Goal: Information Seeking & Learning: Learn about a topic

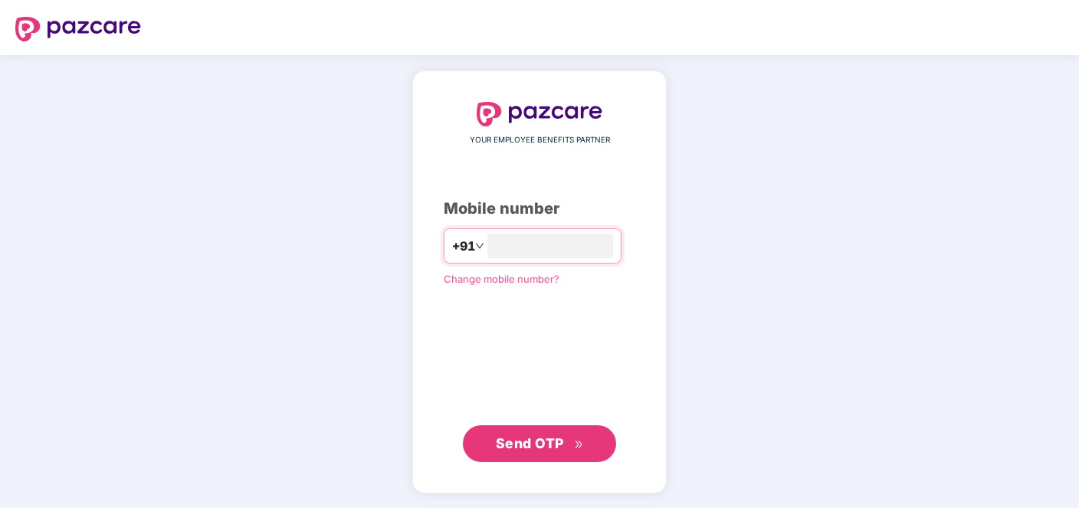
type input "**********"
click at [566, 444] on span "Send OTP" at bounding box center [540, 443] width 88 height 21
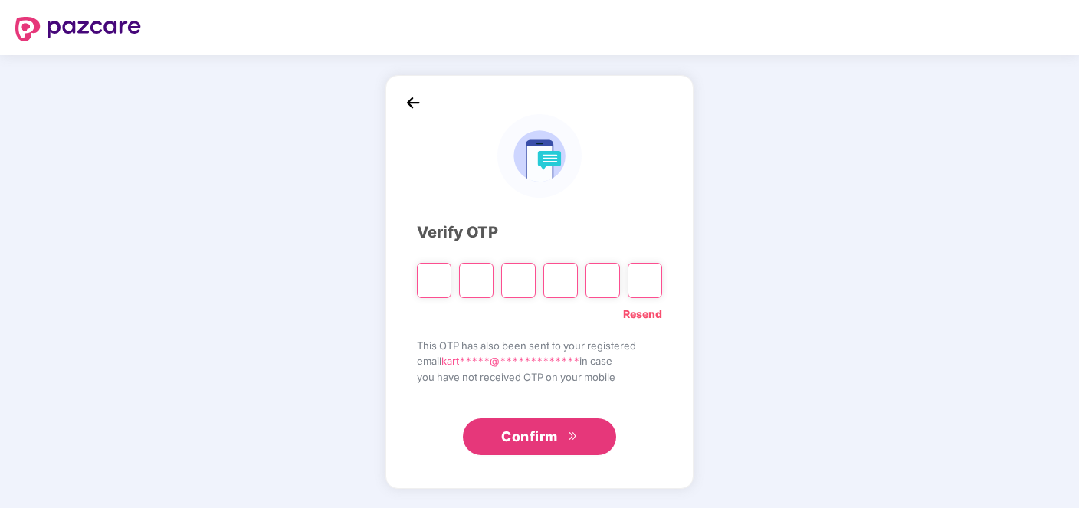
click at [430, 290] on input "Please enter verification code. Digit 1" at bounding box center [434, 280] width 34 height 35
type input "*"
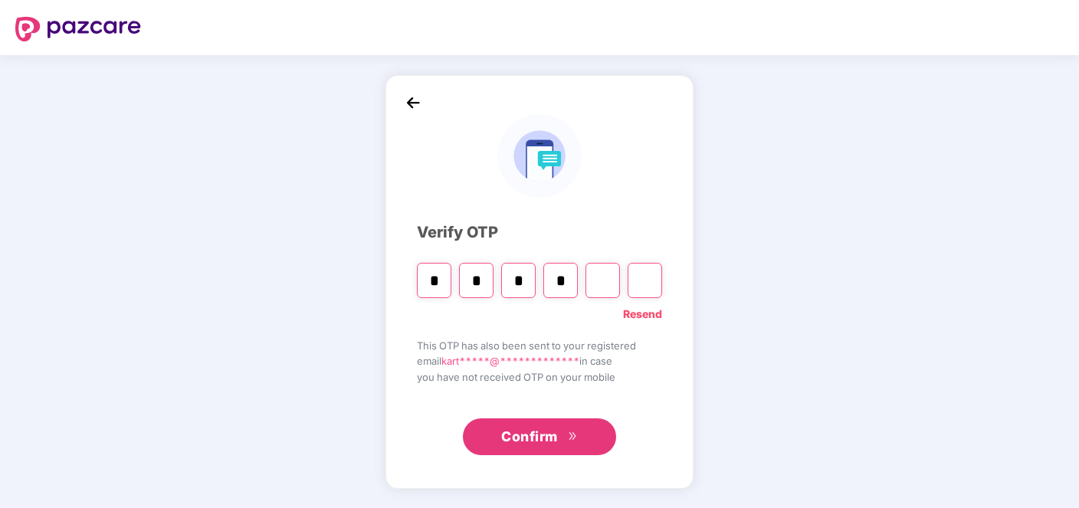
type input "*"
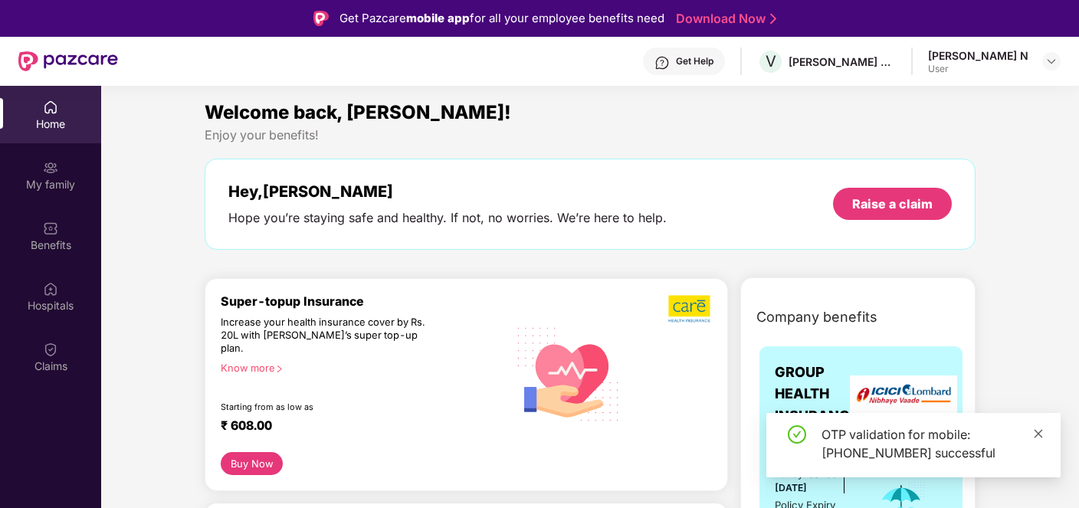
click at [1038, 434] on icon "close" at bounding box center [1039, 433] width 8 height 8
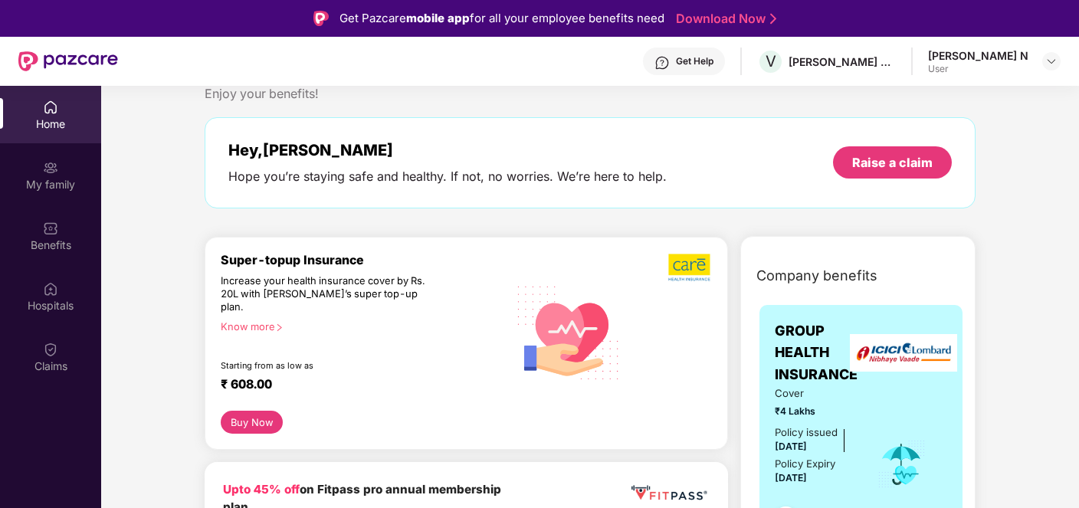
scroll to position [44, 0]
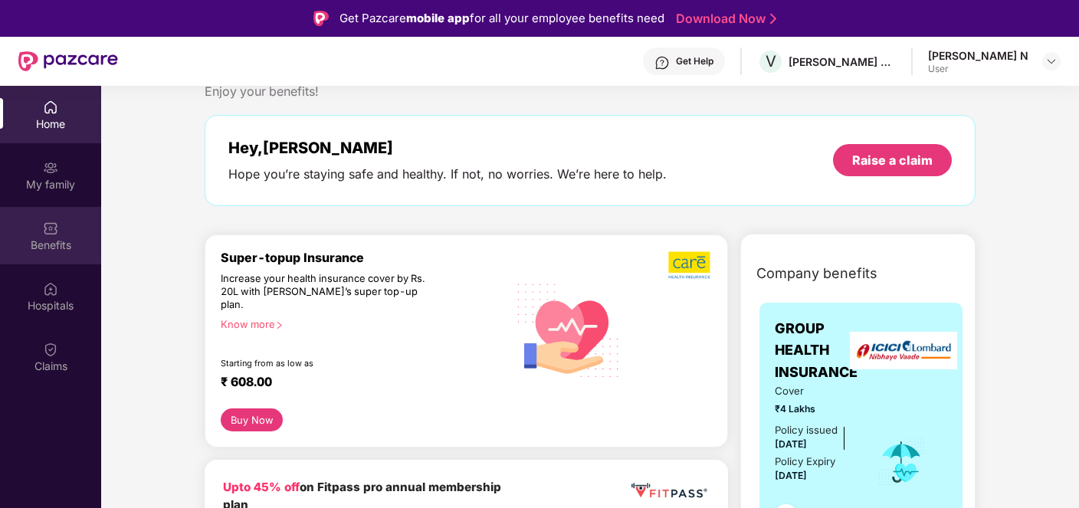
click at [60, 245] on div "Benefits" at bounding box center [50, 245] width 101 height 15
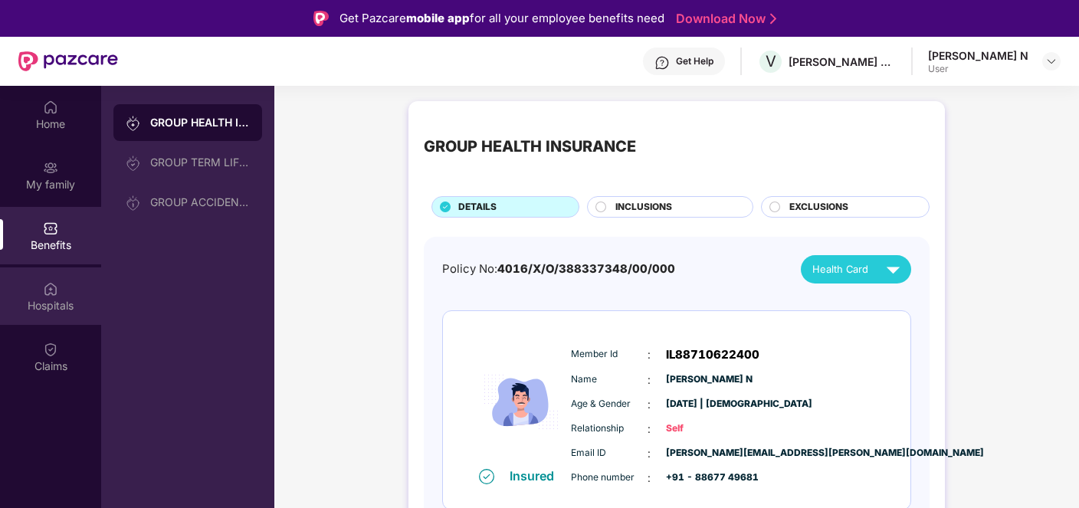
click at [64, 305] on div "Hospitals" at bounding box center [50, 305] width 101 height 15
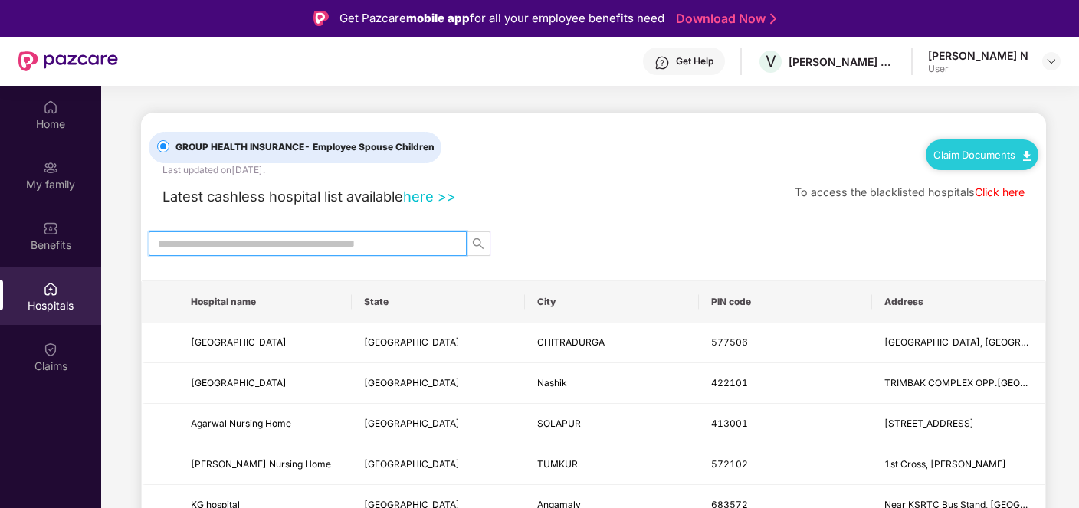
click at [238, 247] on input "text" at bounding box center [301, 243] width 287 height 17
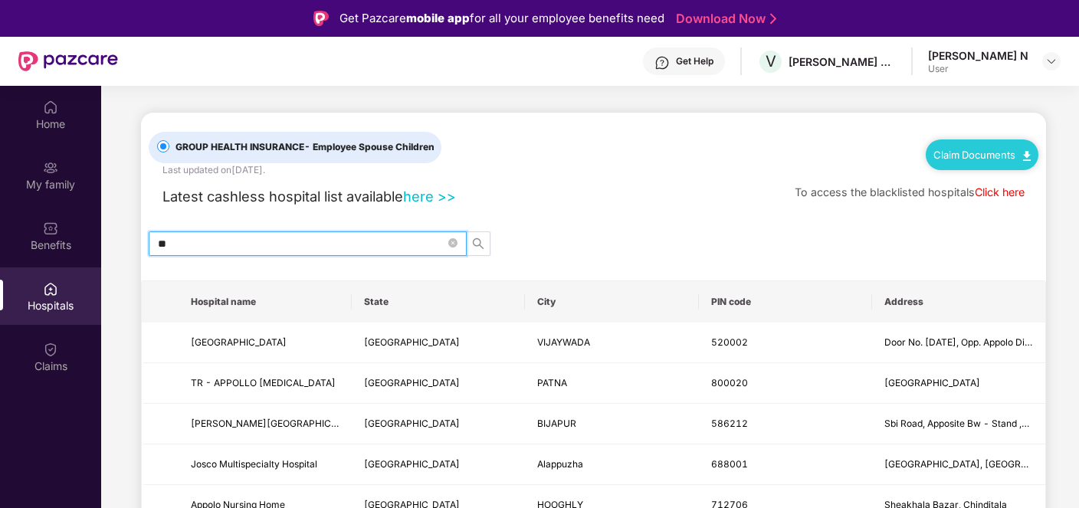
type input "*"
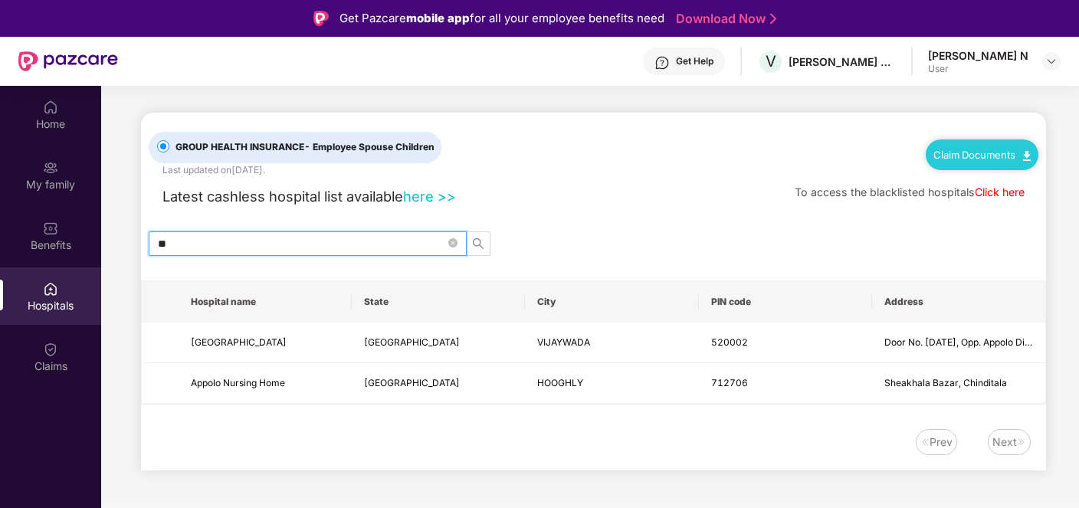
type input "*"
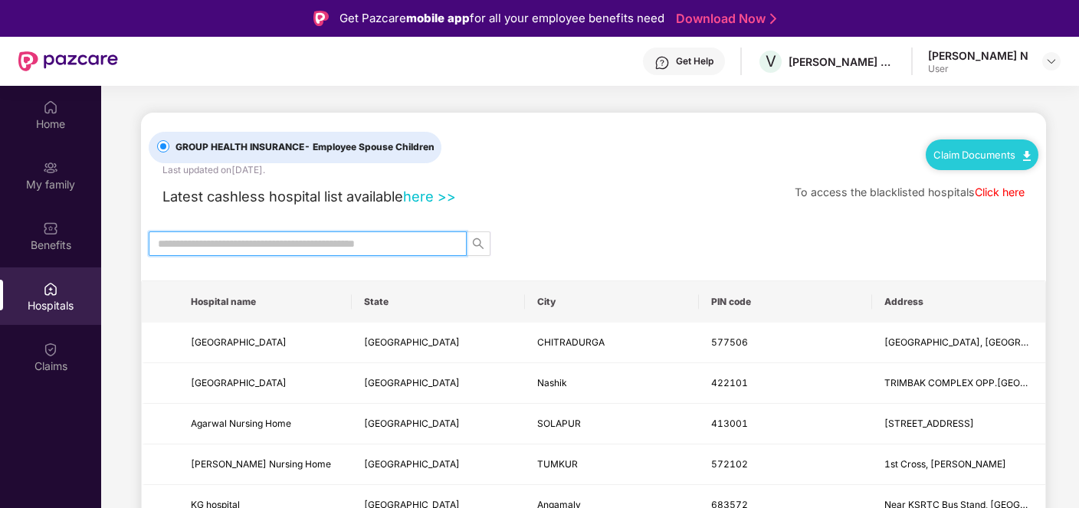
click at [638, 180] on div "Latest cashless hospital list available here >> To access the blacklisted hospi…" at bounding box center [594, 193] width 890 height 30
click at [408, 244] on input "text" at bounding box center [301, 243] width 287 height 17
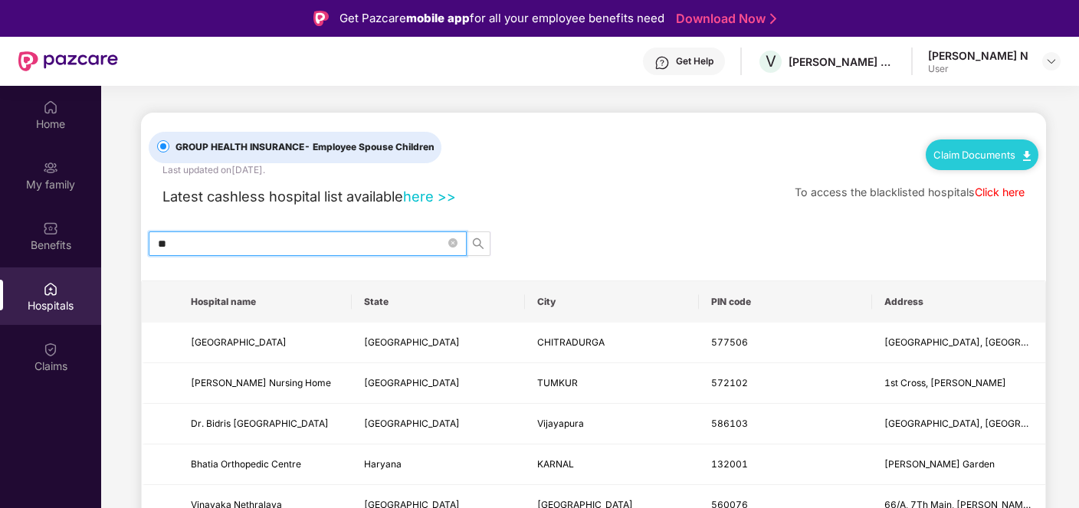
type input "*"
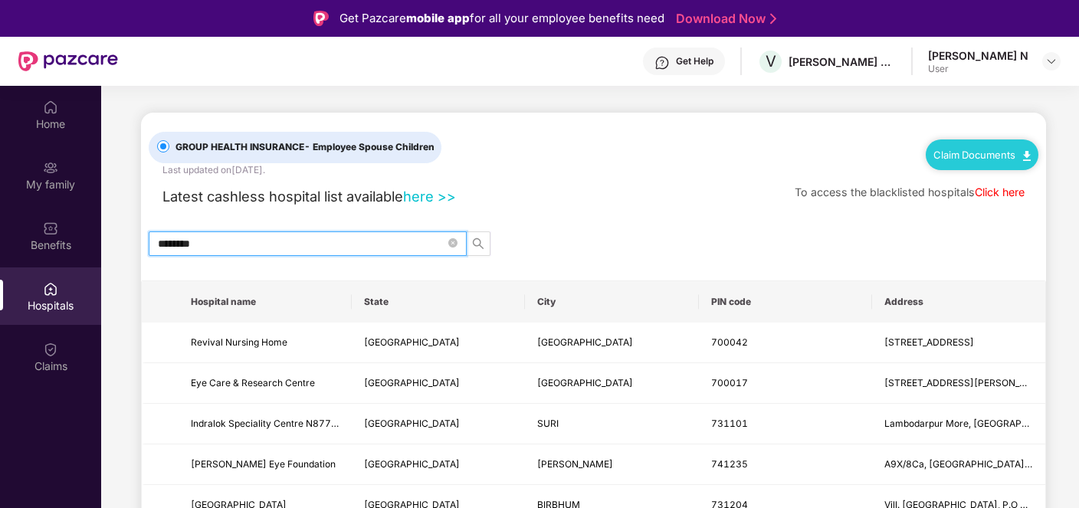
type input "*********"
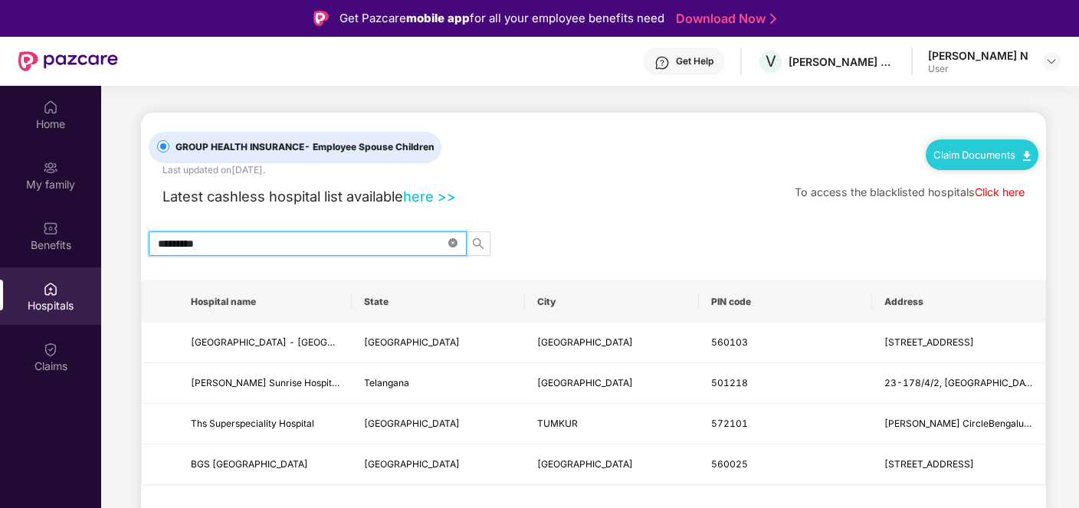
click at [454, 243] on icon "close-circle" at bounding box center [452, 242] width 9 height 9
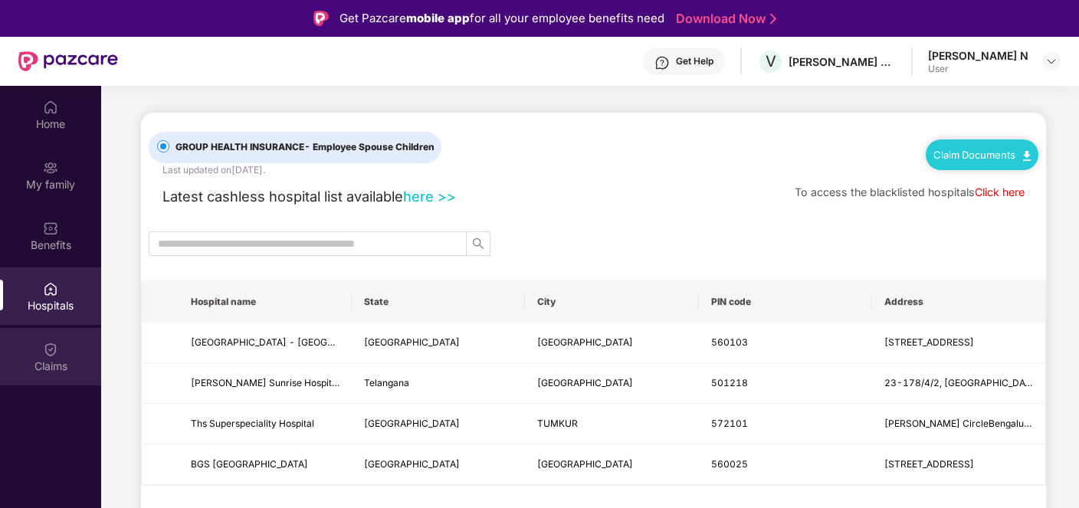
click at [68, 352] on div "Claims" at bounding box center [50, 356] width 101 height 57
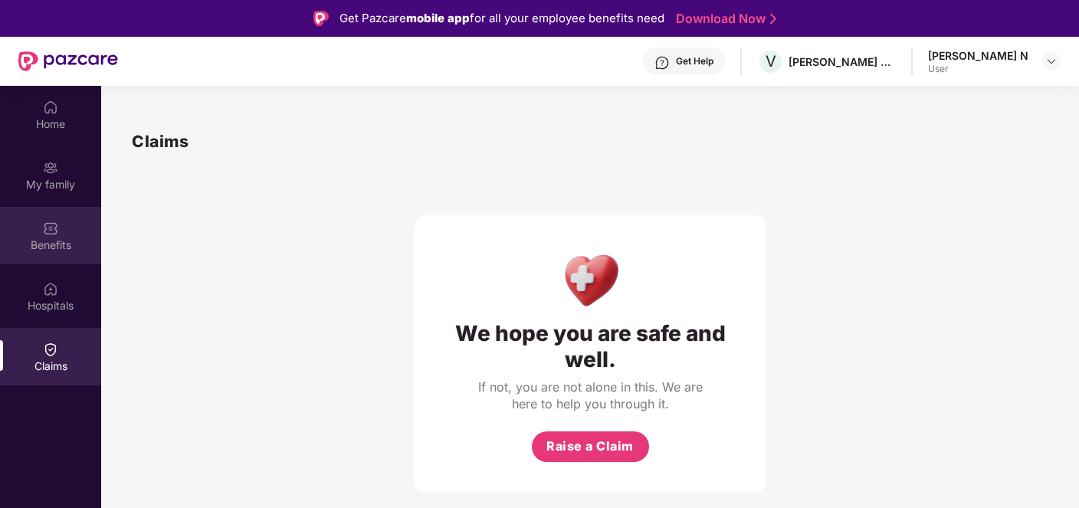
click at [58, 251] on div "Benefits" at bounding box center [50, 245] width 101 height 15
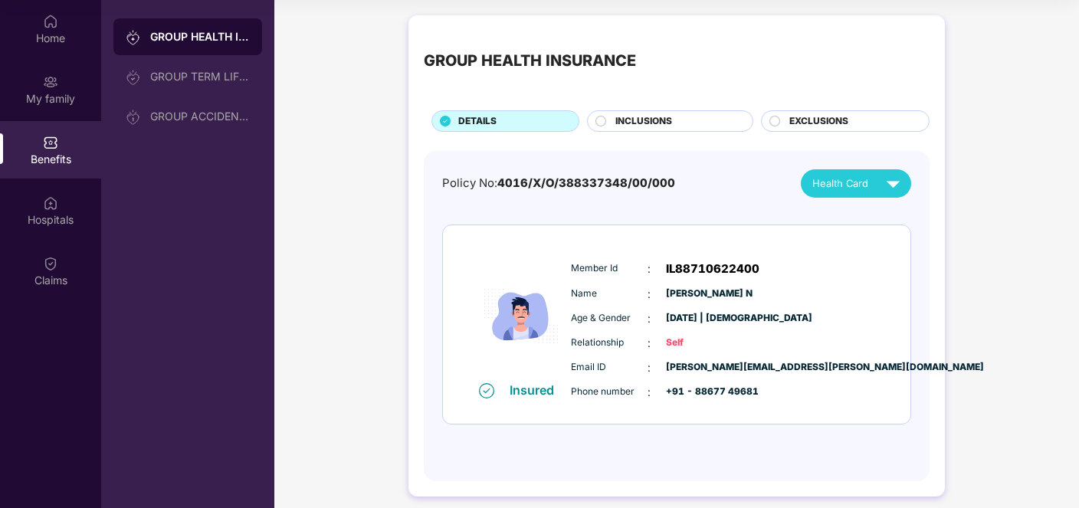
click at [684, 123] on div "INCLUSIONS" at bounding box center [676, 122] width 137 height 17
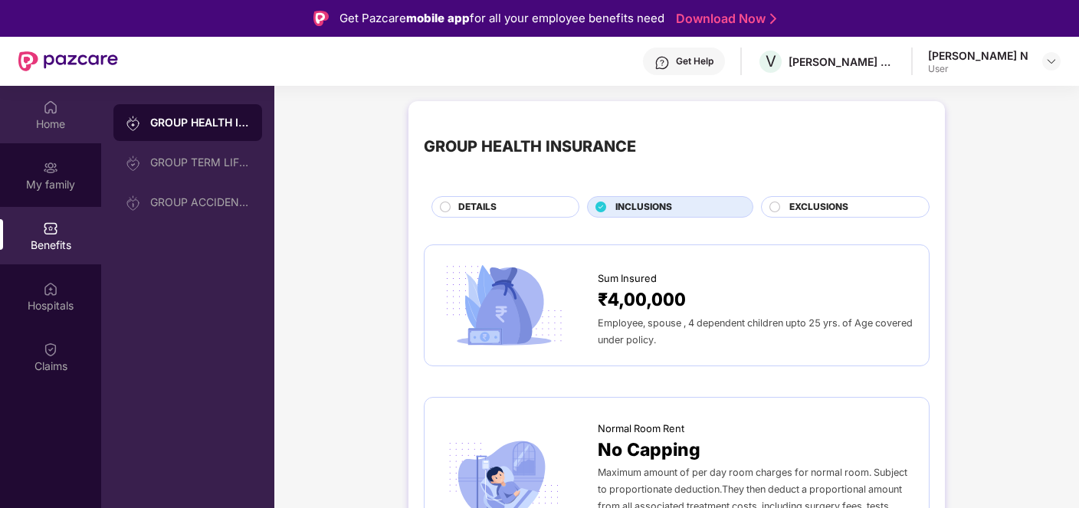
click at [70, 120] on div "Home" at bounding box center [50, 123] width 101 height 15
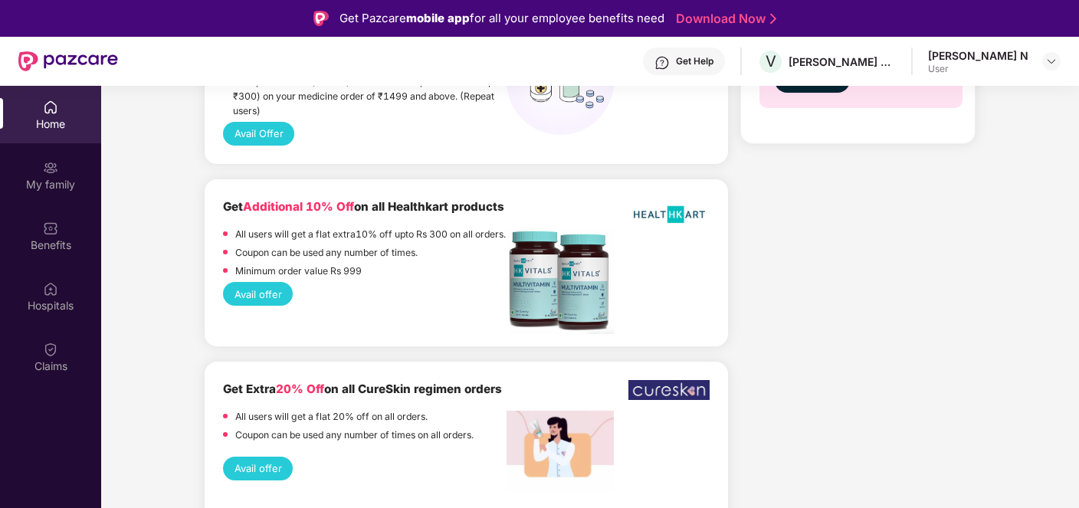
scroll to position [857, 0]
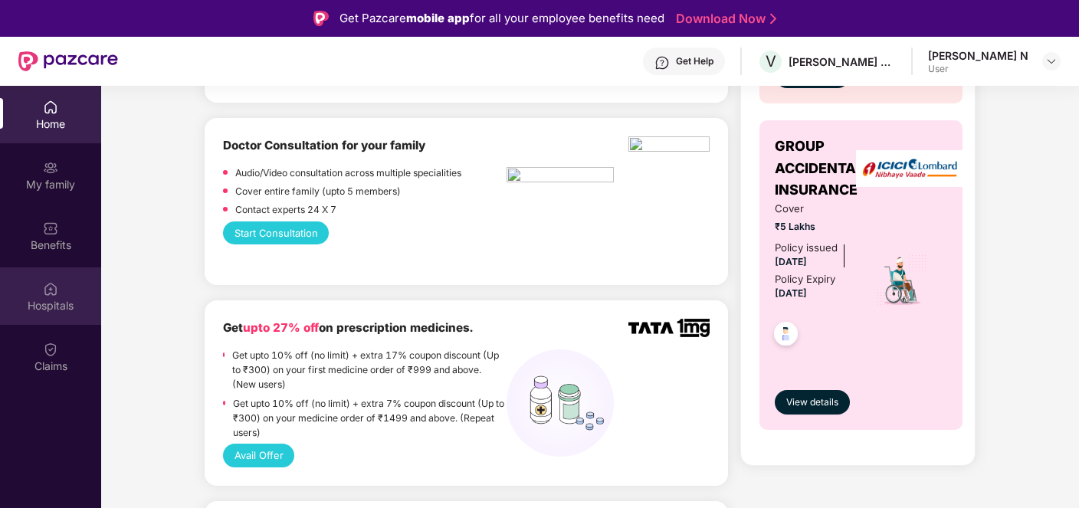
click at [43, 298] on div "Hospitals" at bounding box center [50, 305] width 101 height 15
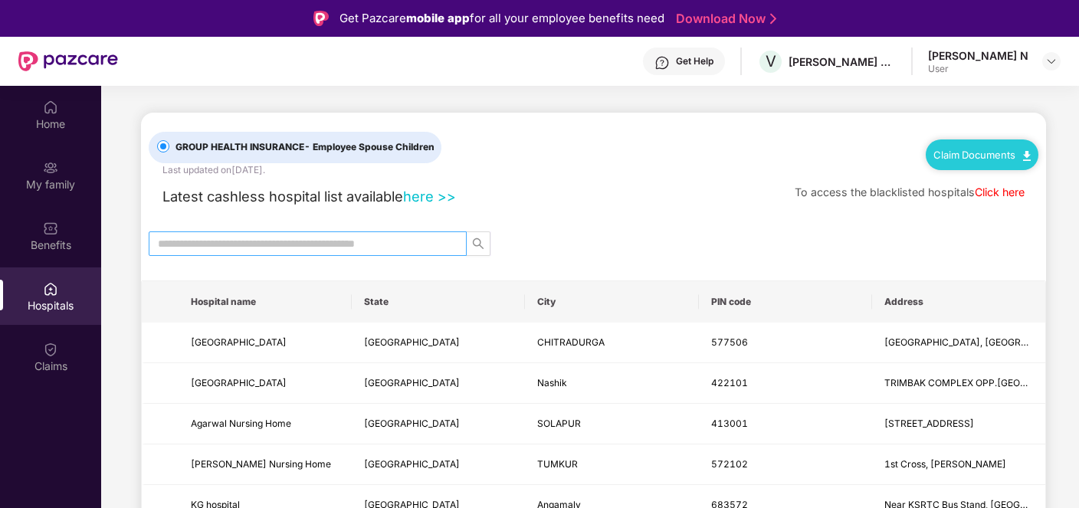
click at [251, 244] on input "text" at bounding box center [301, 243] width 287 height 17
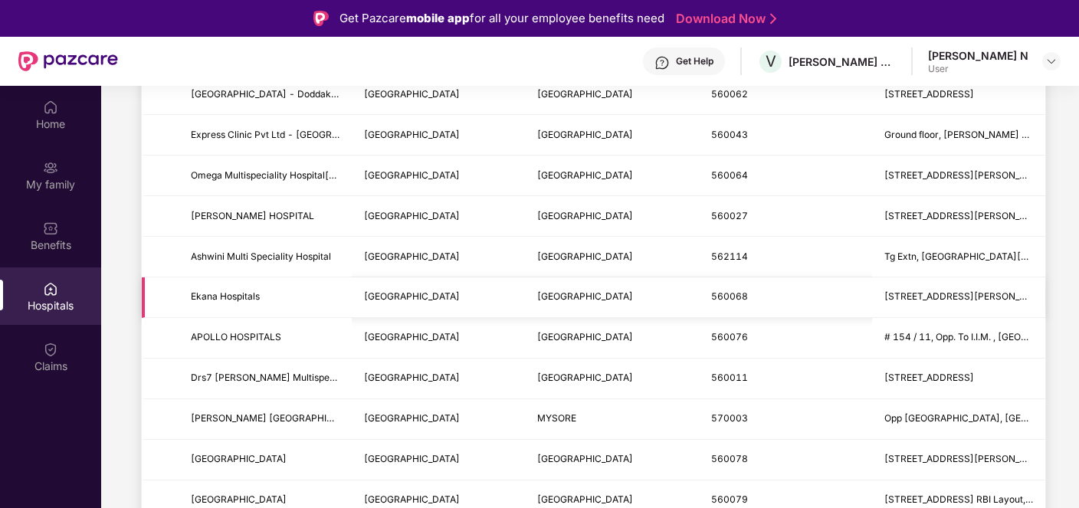
scroll to position [295, 0]
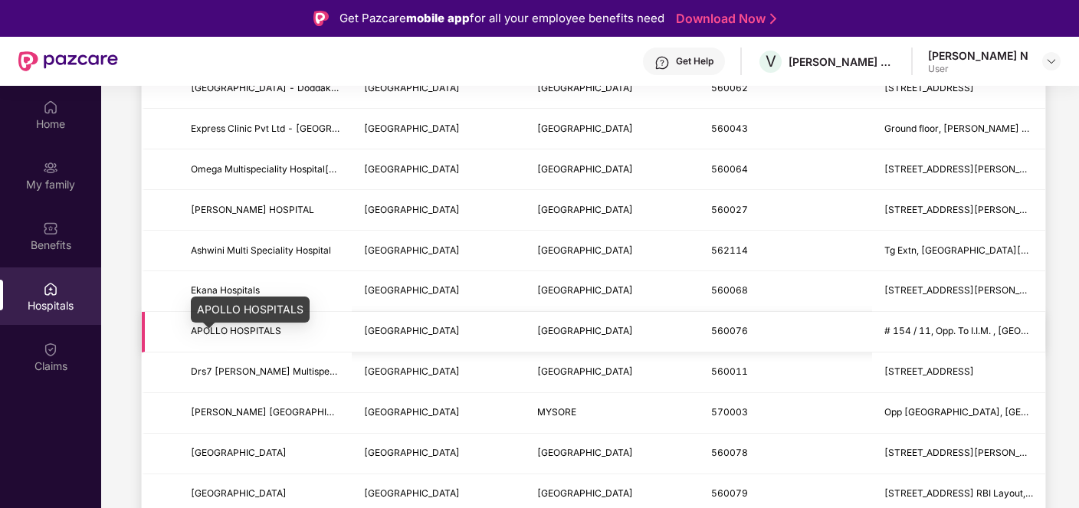
type input "******"
click at [261, 336] on span "APOLLO HOSPITALS" at bounding box center [236, 330] width 90 height 11
click at [949, 336] on span "# 154 / 11, Opp. To I.I.M. , [GEOGRAPHIC_DATA]," at bounding box center [989, 330] width 211 height 11
click at [788, 347] on td "560076" at bounding box center [785, 332] width 173 height 41
click at [712, 349] on td "560076" at bounding box center [785, 332] width 173 height 41
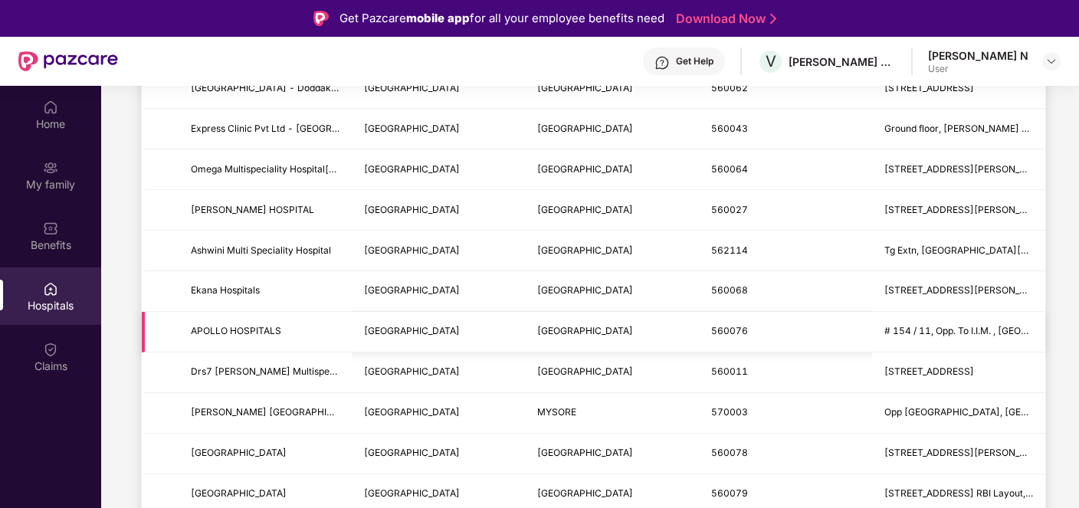
click at [668, 342] on td "[GEOGRAPHIC_DATA]" at bounding box center [611, 332] width 173 height 41
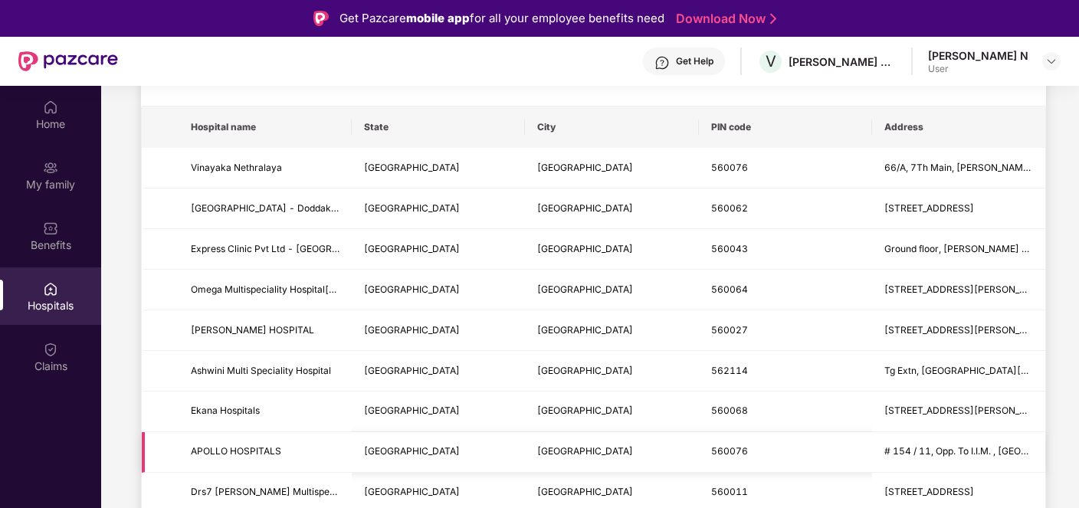
scroll to position [0, 0]
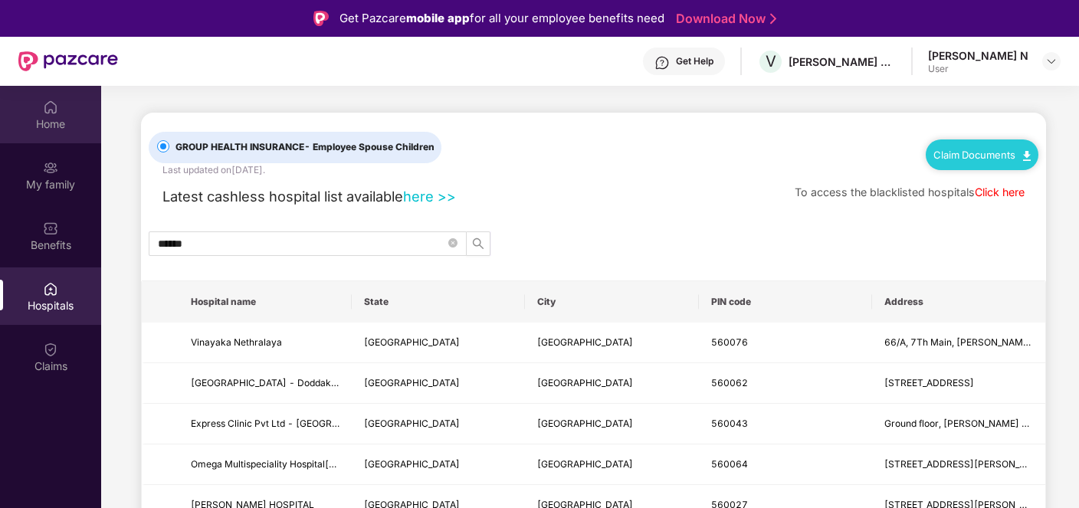
click at [60, 121] on div "Home" at bounding box center [50, 123] width 101 height 15
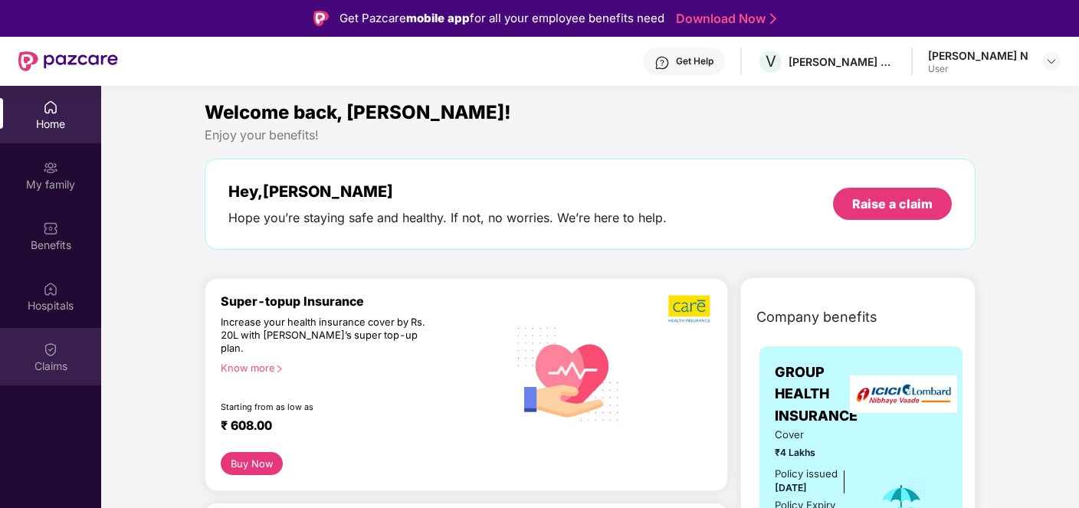
click at [48, 356] on img at bounding box center [50, 349] width 15 height 15
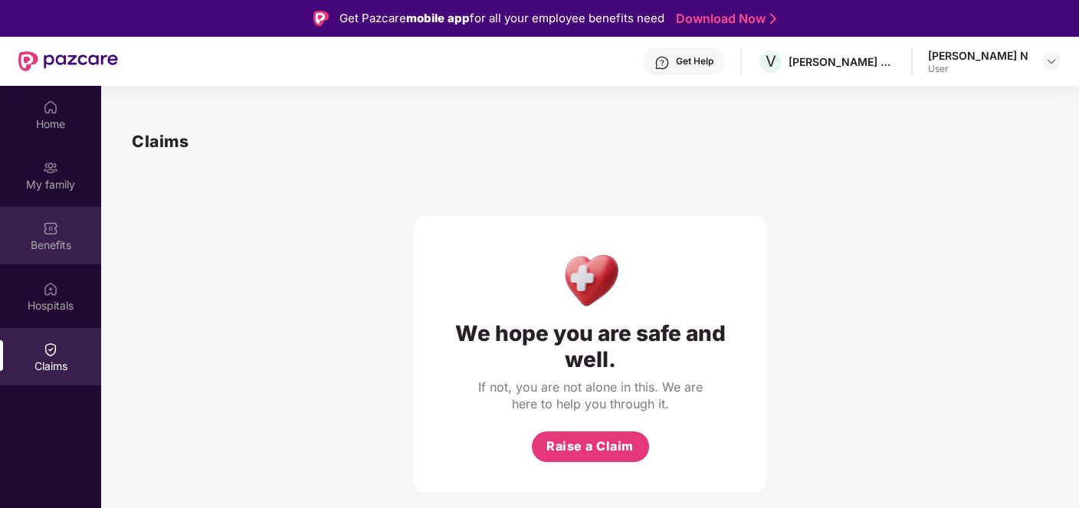
click at [53, 240] on div "Benefits" at bounding box center [50, 245] width 101 height 15
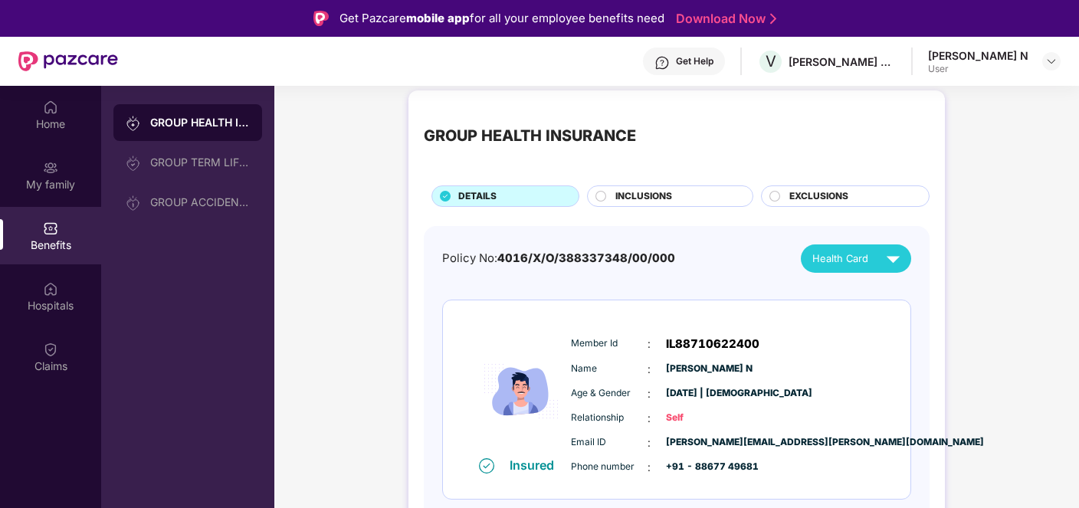
scroll to position [86, 0]
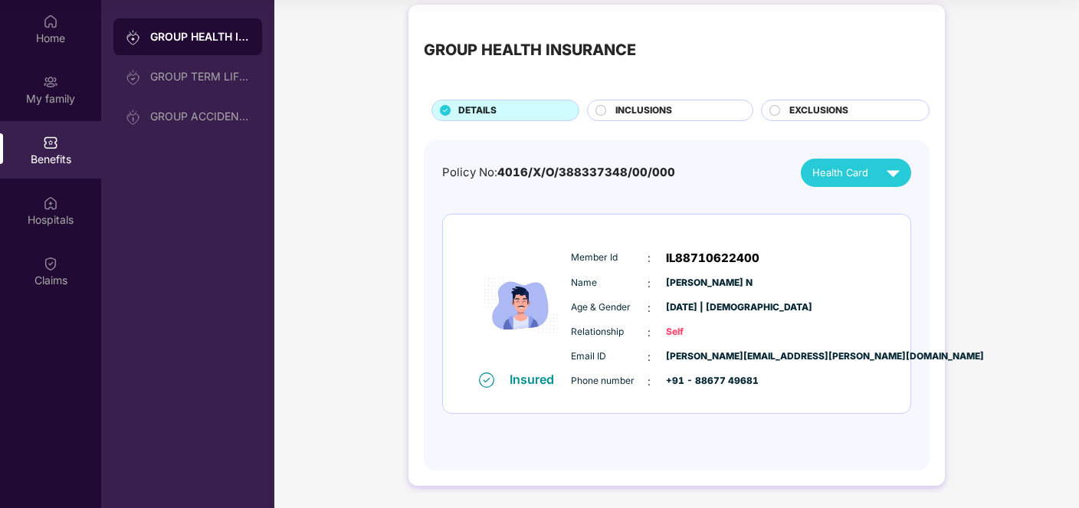
click at [484, 380] on img at bounding box center [486, 379] width 15 height 15
click at [896, 170] on img at bounding box center [893, 172] width 27 height 27
click at [909, 208] on img at bounding box center [914, 207] width 11 height 11
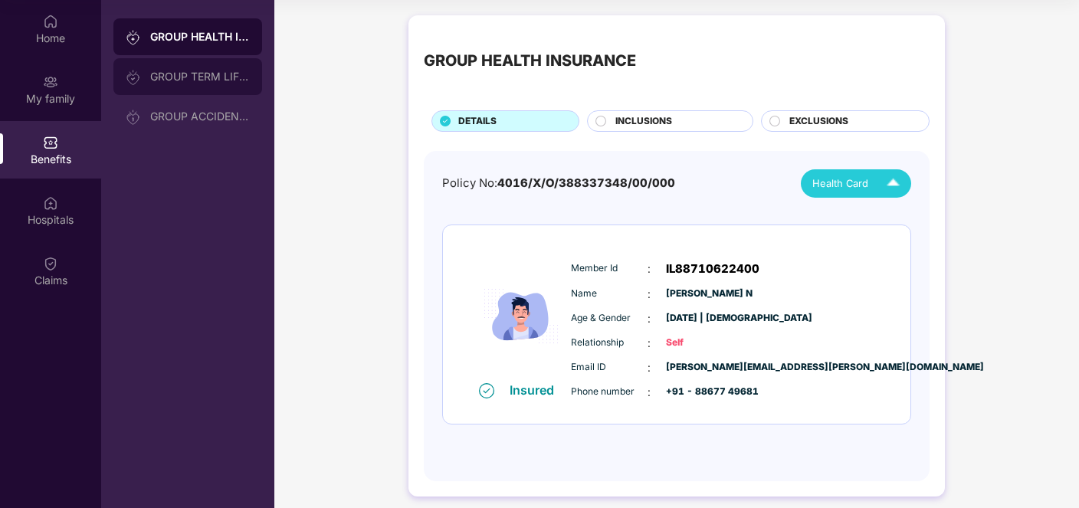
click at [216, 84] on div "GROUP TERM LIFE INSURANCE" at bounding box center [187, 76] width 149 height 37
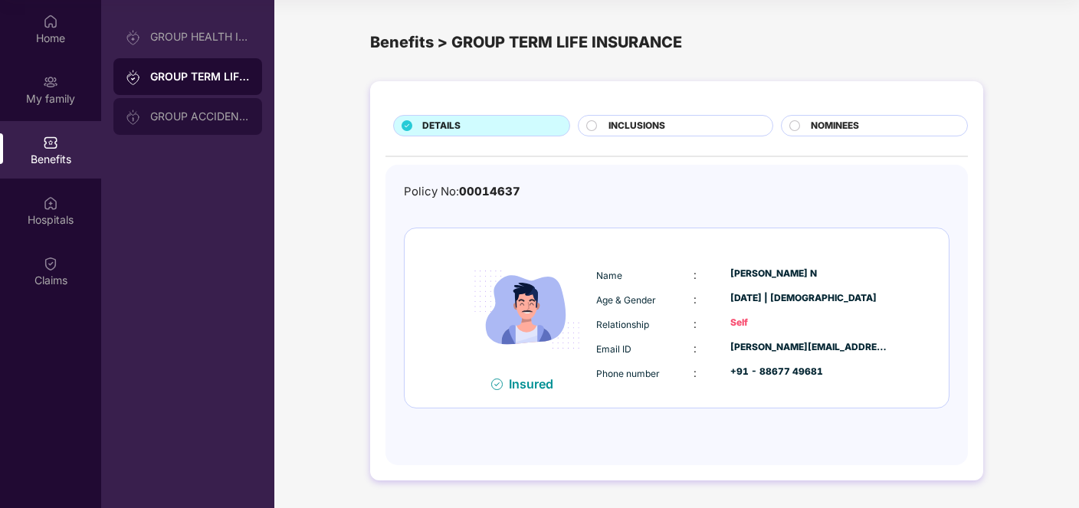
click at [220, 113] on div "GROUP ACCIDENTAL INSURANCE" at bounding box center [200, 116] width 100 height 12
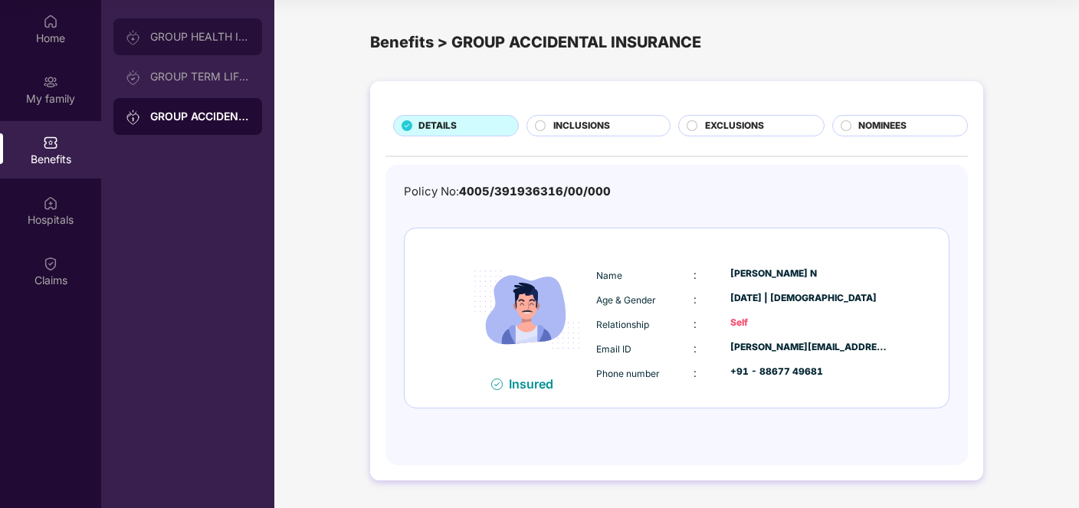
click at [206, 46] on div "GROUP HEALTH INSURANCE" at bounding box center [187, 36] width 149 height 37
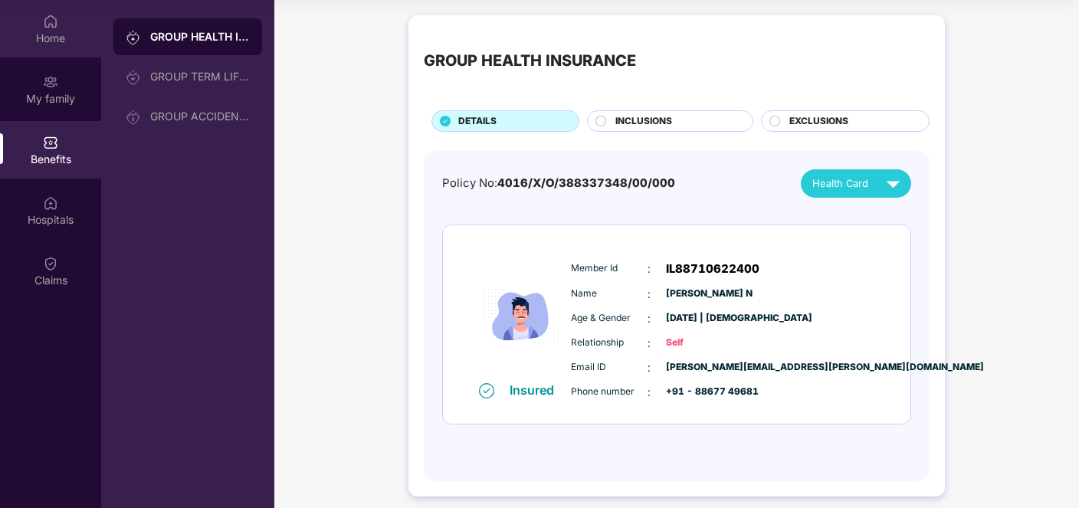
click at [13, 22] on div "Home" at bounding box center [50, 28] width 101 height 57
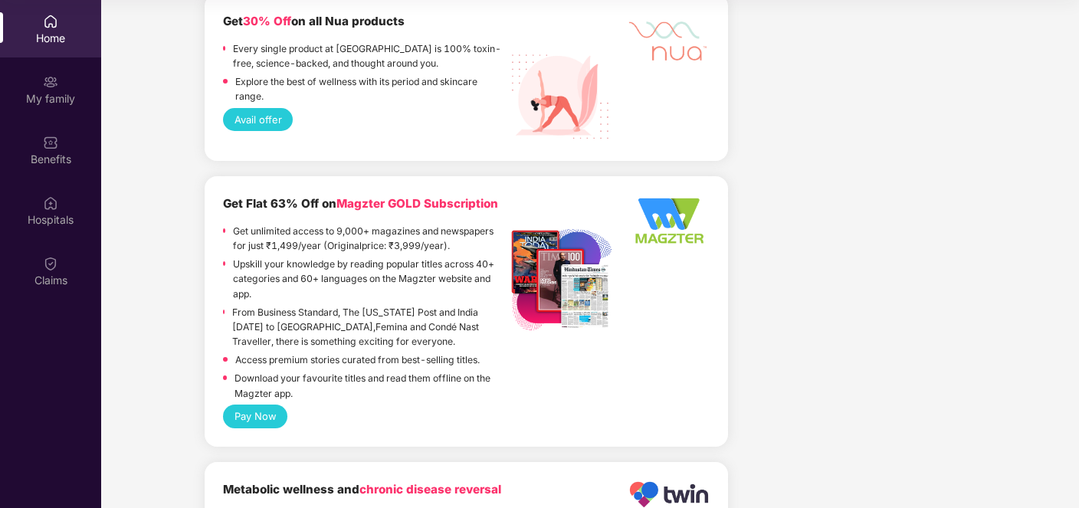
scroll to position [1623, 0]
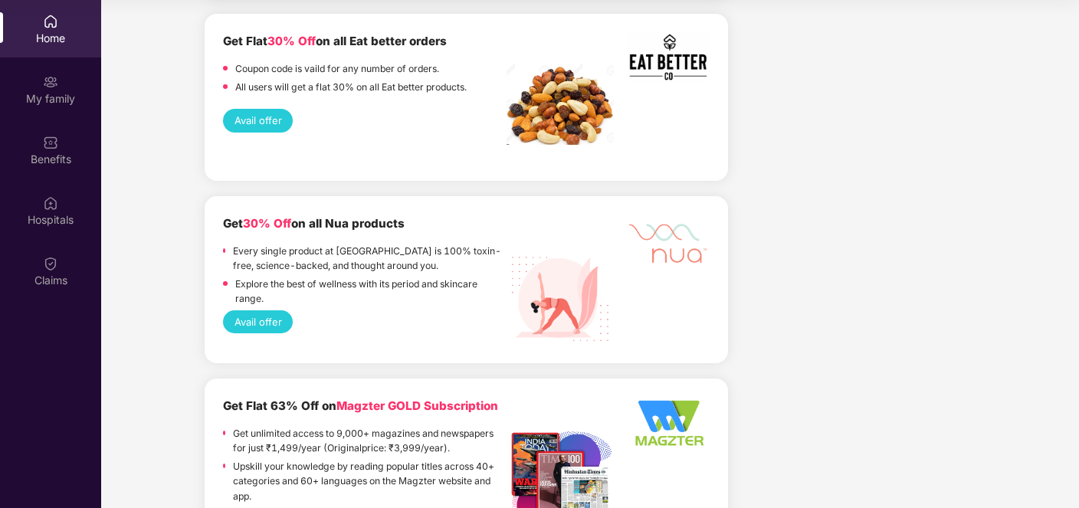
click at [56, 21] on img at bounding box center [50, 21] width 15 height 15
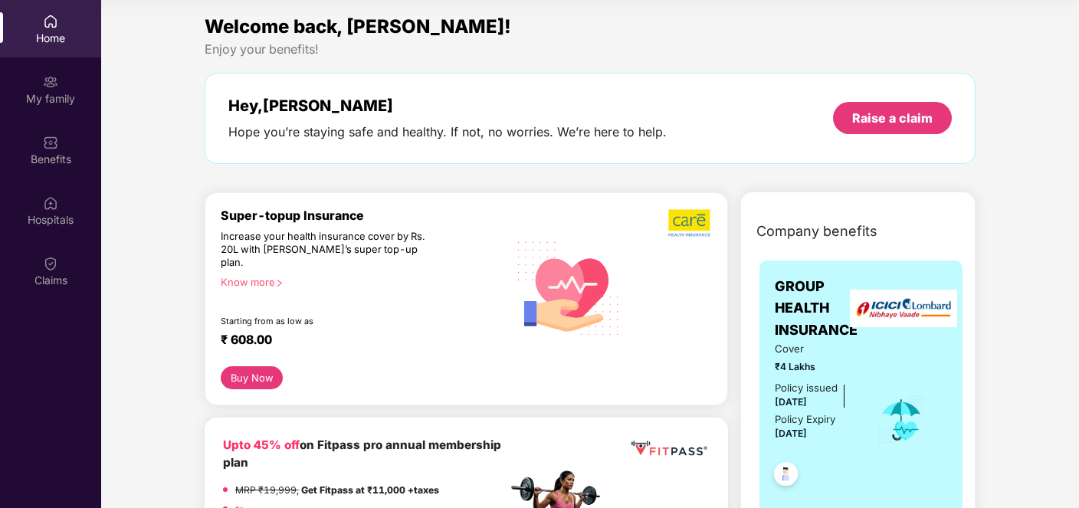
scroll to position [0, 0]
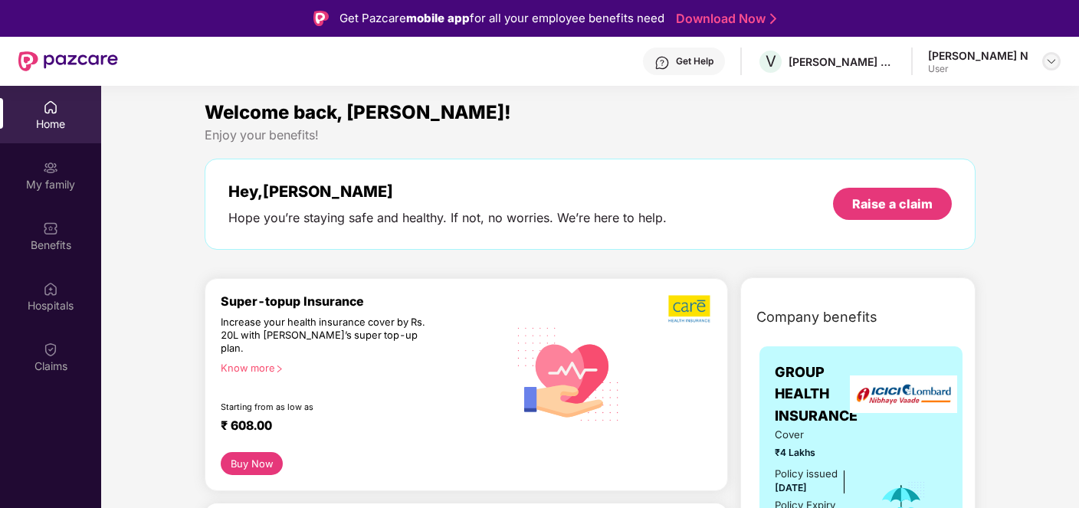
click at [1051, 58] on img at bounding box center [1051, 61] width 12 height 12
click at [772, 114] on div "Welcome back, [PERSON_NAME]!" at bounding box center [591, 112] width 772 height 29
